Goal: Navigation & Orientation: Find specific page/section

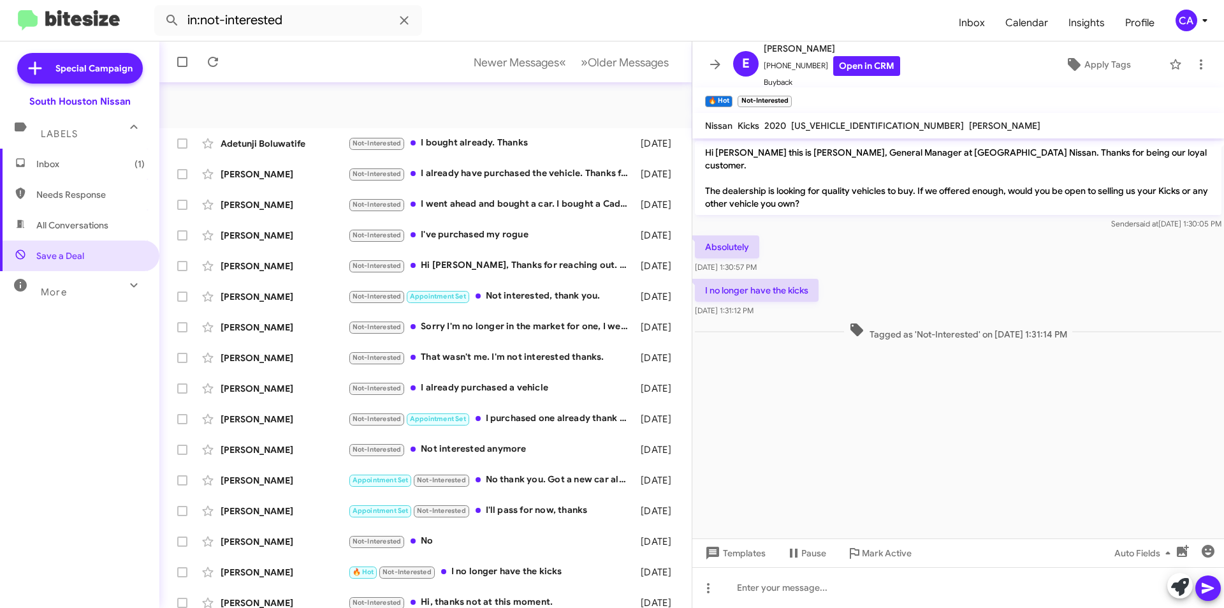
scroll to position [133, 0]
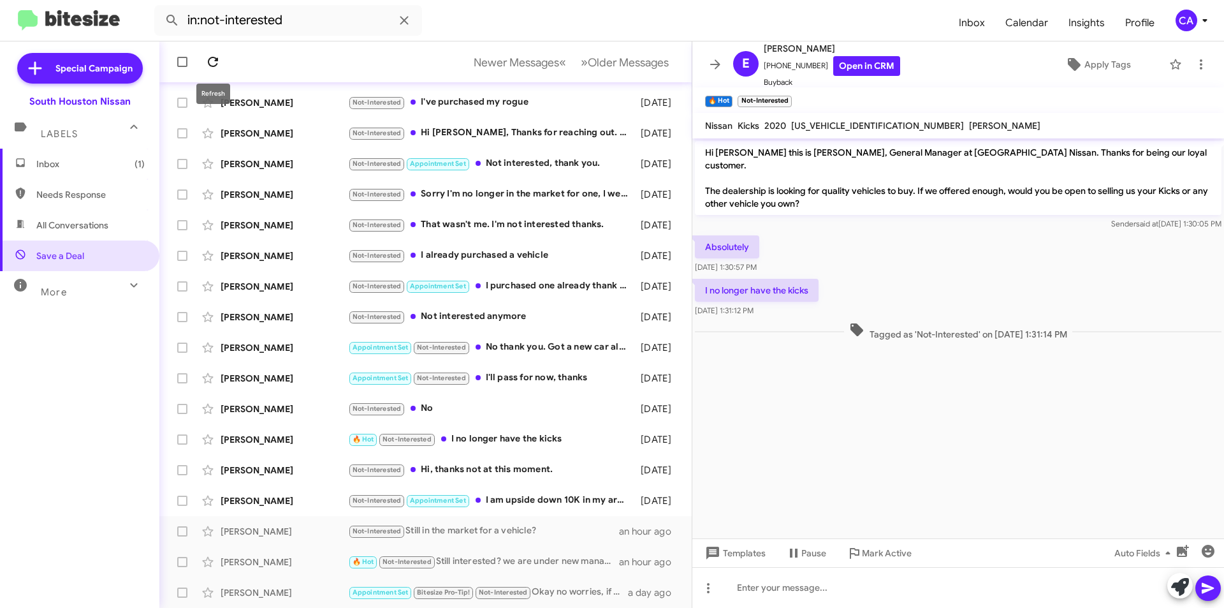
click at [214, 60] on icon at bounding box center [212, 61] width 15 height 15
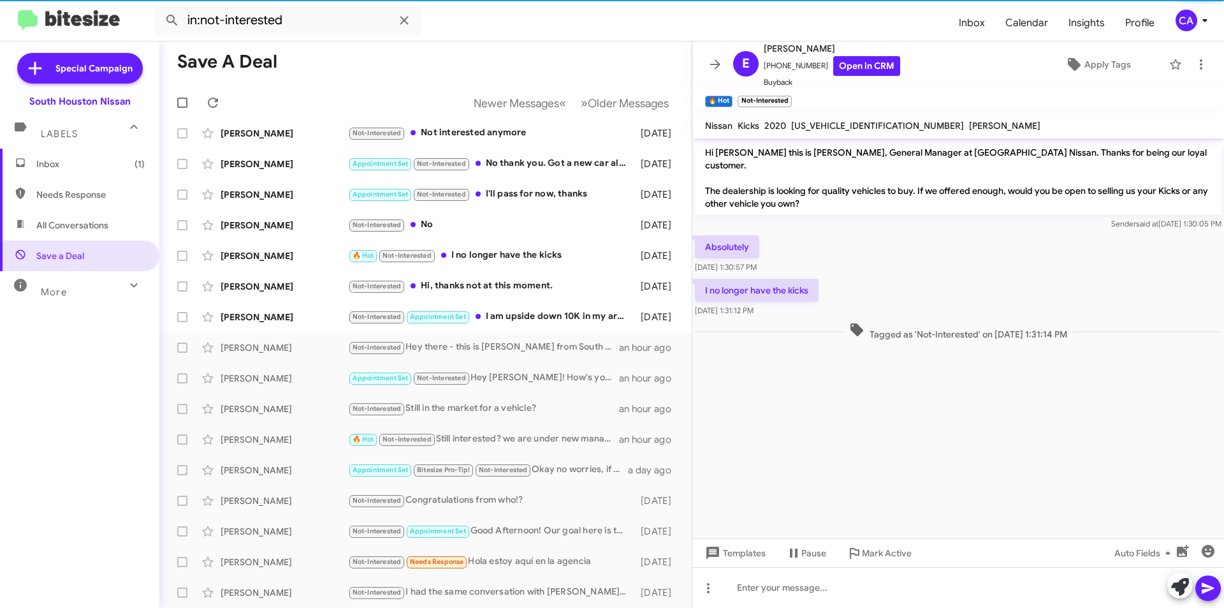
scroll to position [0, 0]
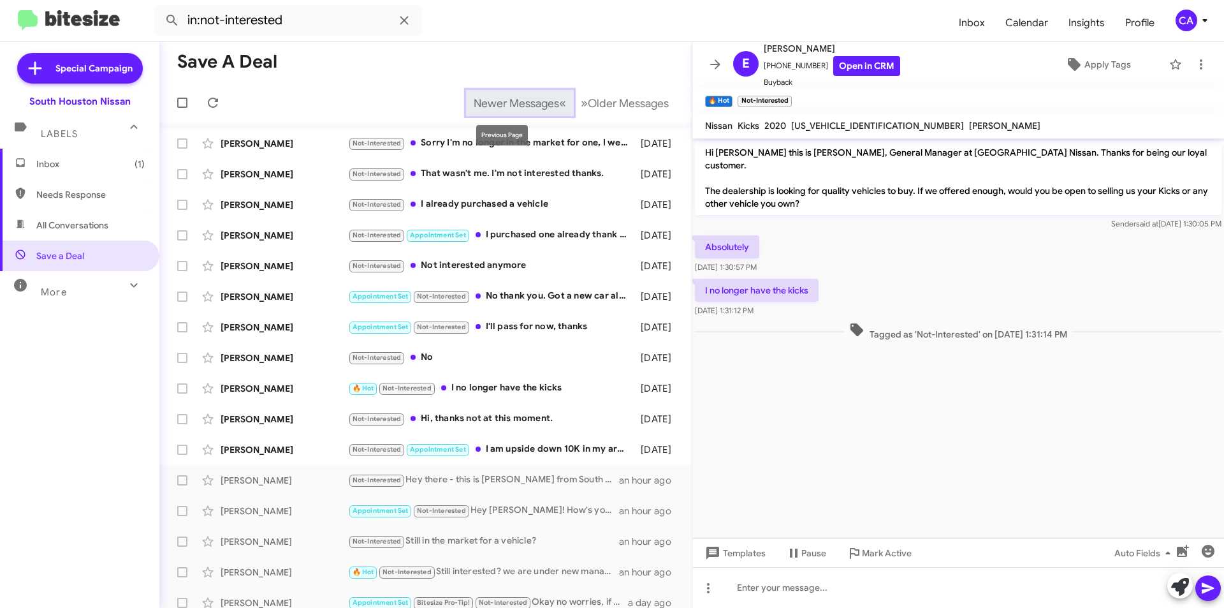
click at [535, 97] on span "Newer Messages" at bounding box center [516, 103] width 85 height 14
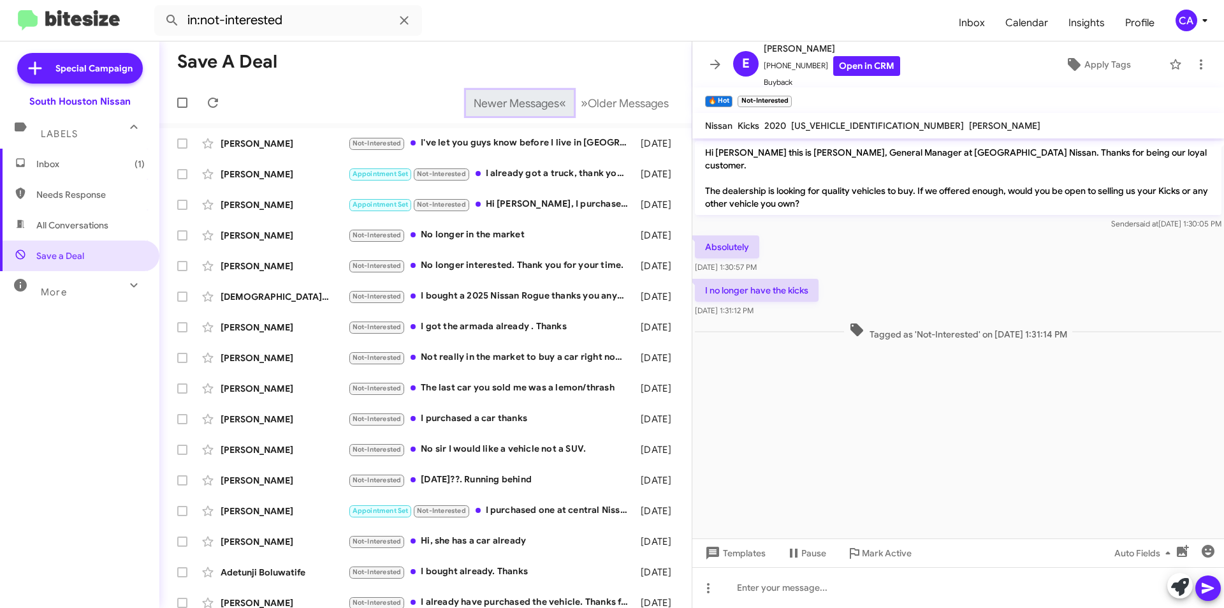
click at [527, 98] on span "Newer Messages" at bounding box center [516, 103] width 85 height 14
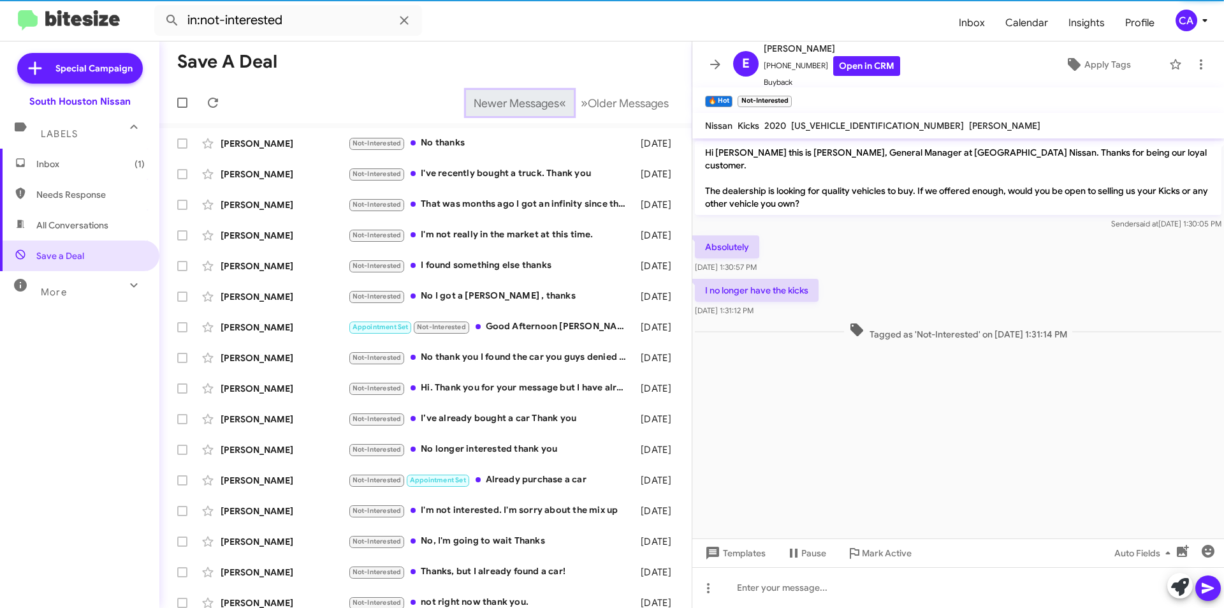
click at [527, 98] on span "Newer Messages" at bounding box center [516, 103] width 85 height 14
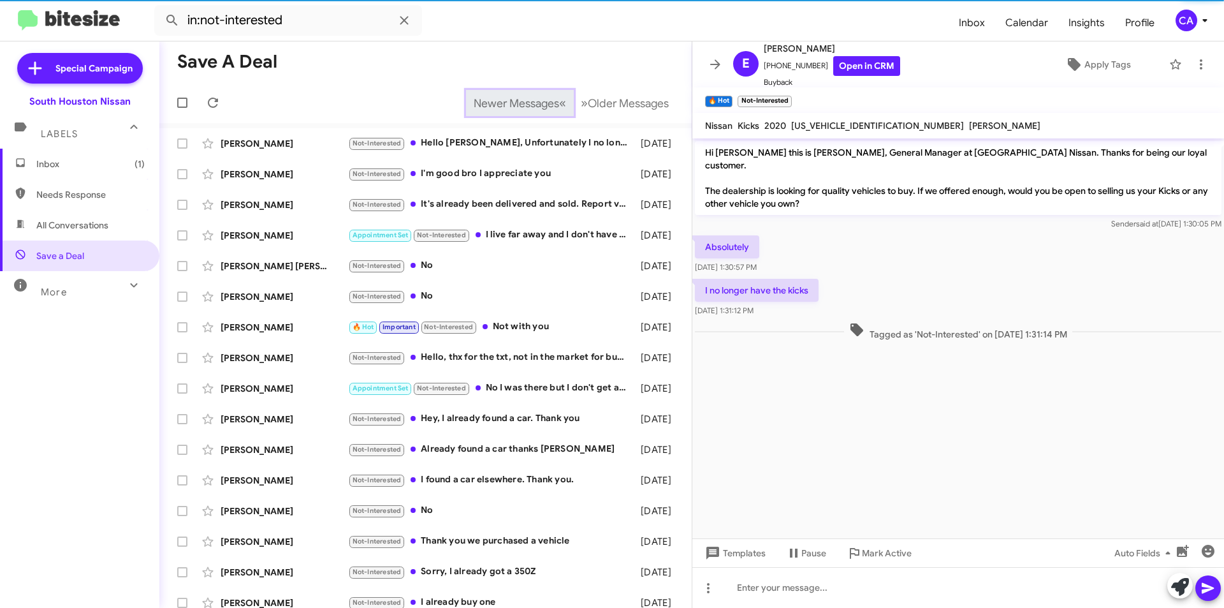
click at [527, 98] on span "Newer Messages" at bounding box center [516, 103] width 85 height 14
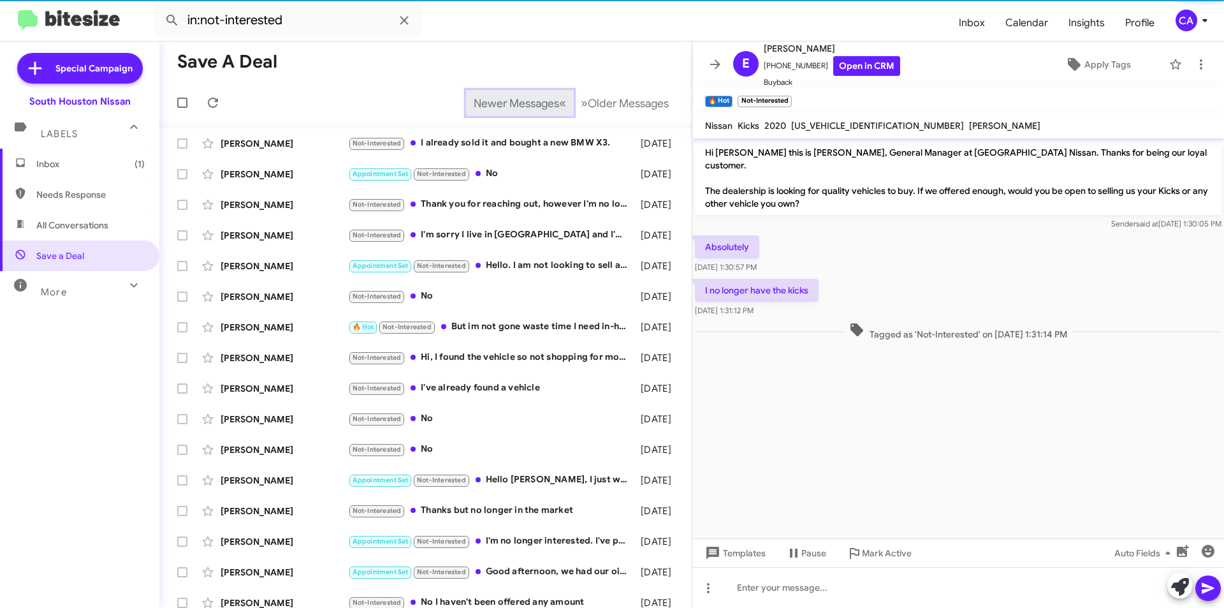
click at [527, 98] on span "Newer Messages" at bounding box center [516, 103] width 85 height 14
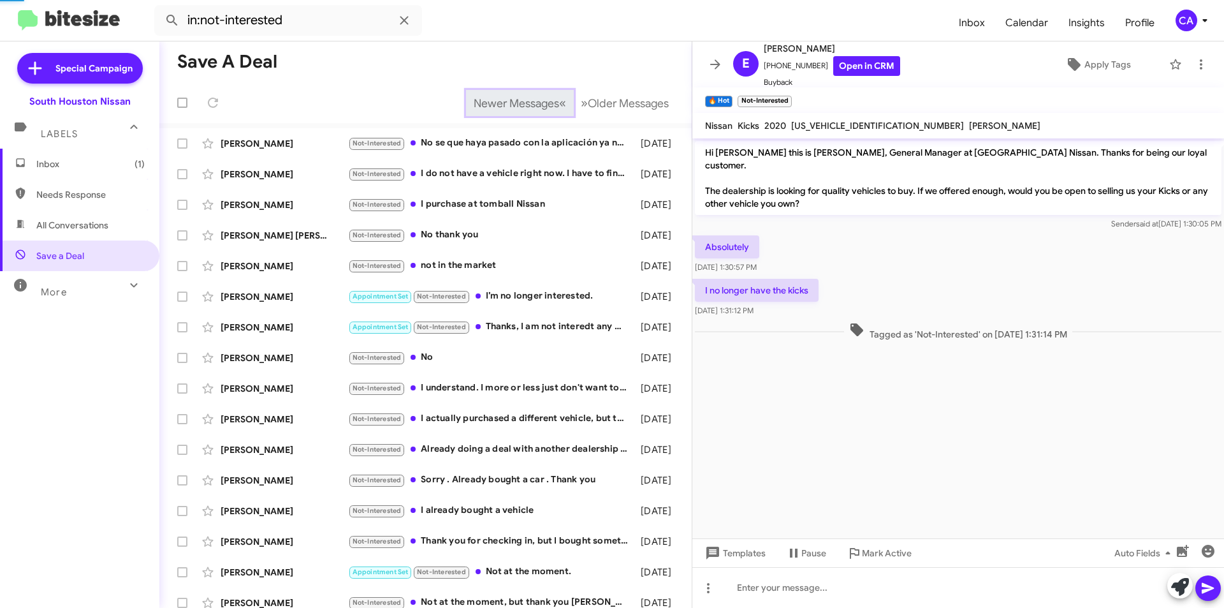
click at [527, 98] on span "Newer Messages" at bounding box center [516, 103] width 85 height 14
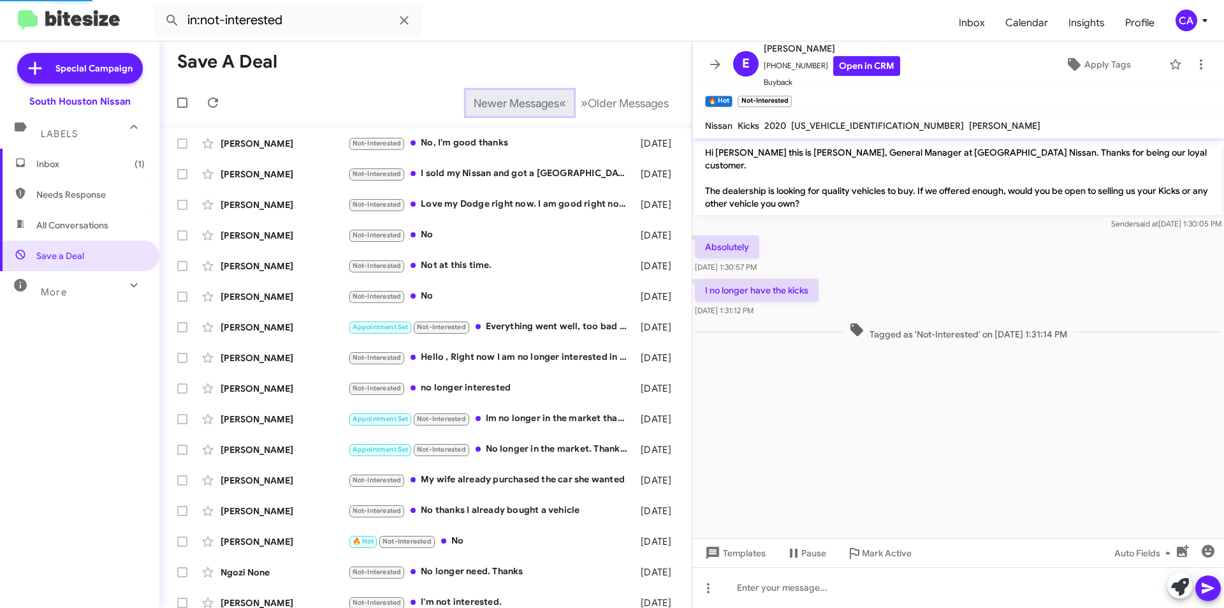
click at [527, 98] on span "Newer Messages" at bounding box center [516, 103] width 85 height 14
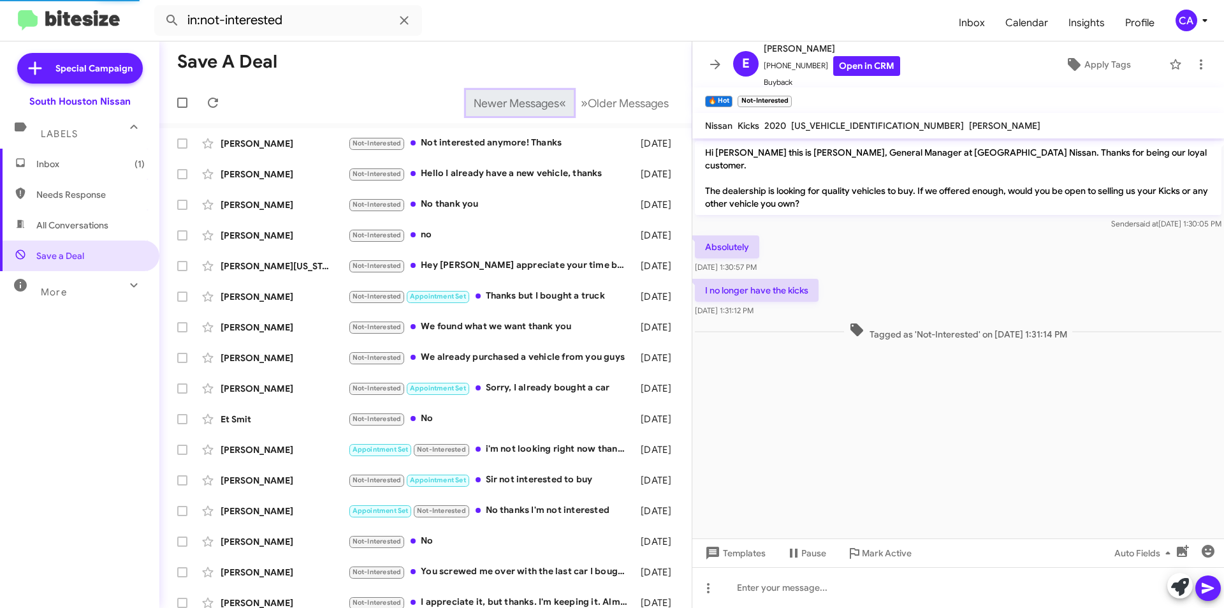
click at [527, 98] on span "Newer Messages" at bounding box center [516, 103] width 85 height 14
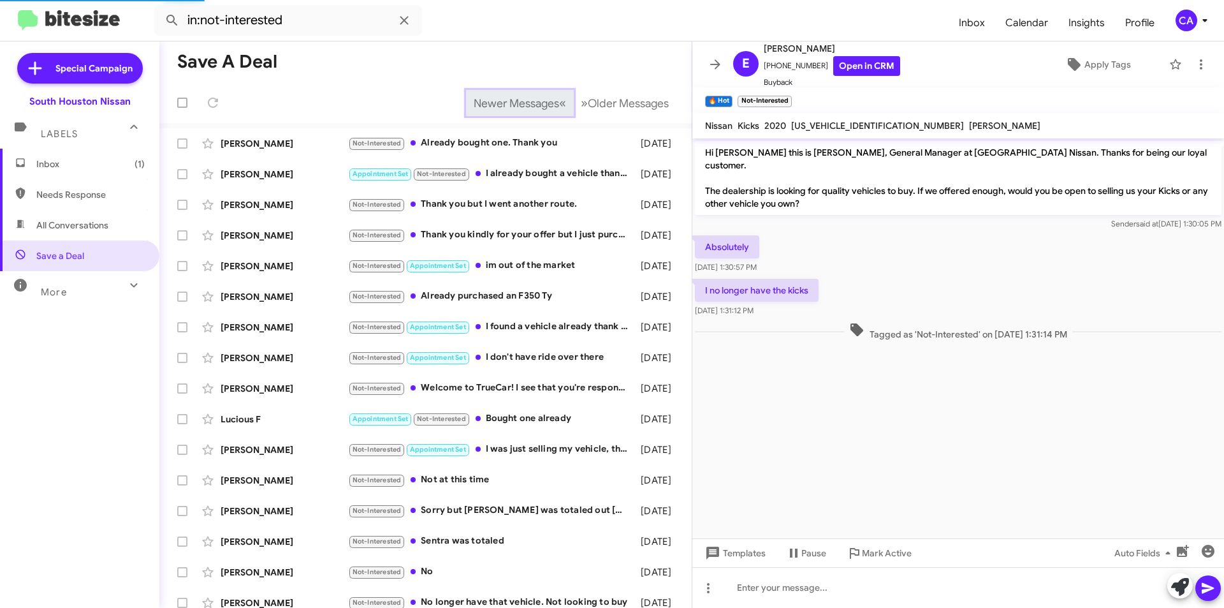
click at [527, 98] on span "Newer Messages" at bounding box center [516, 103] width 85 height 14
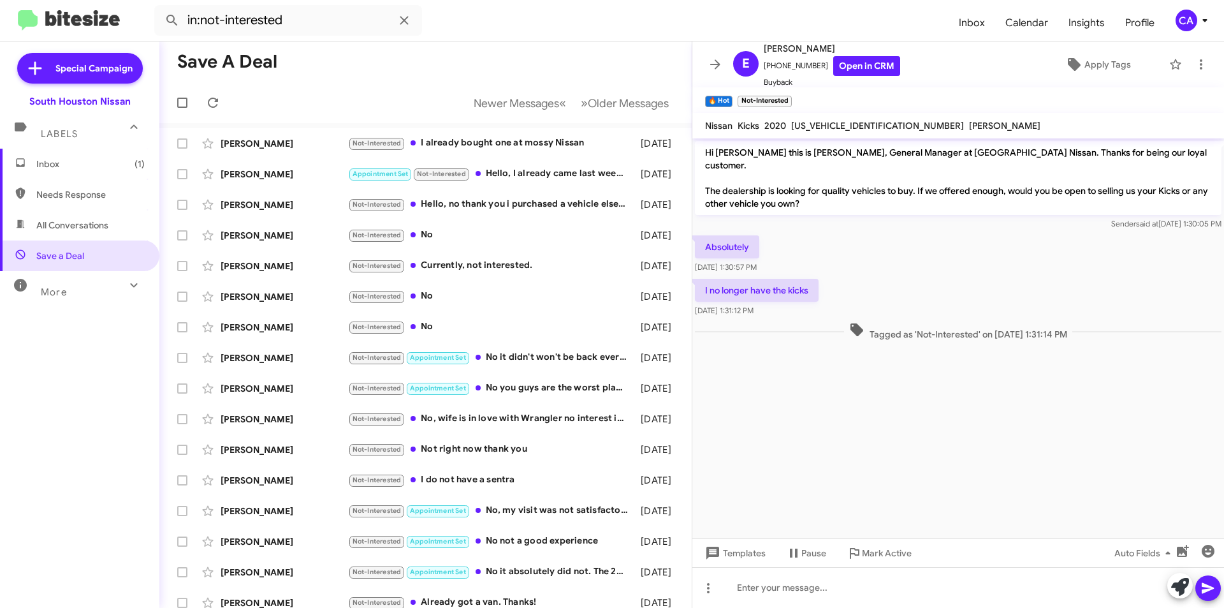
click at [101, 171] on span "Inbox (1)" at bounding box center [79, 164] width 159 height 31
